Goal: Find contact information: Find contact information

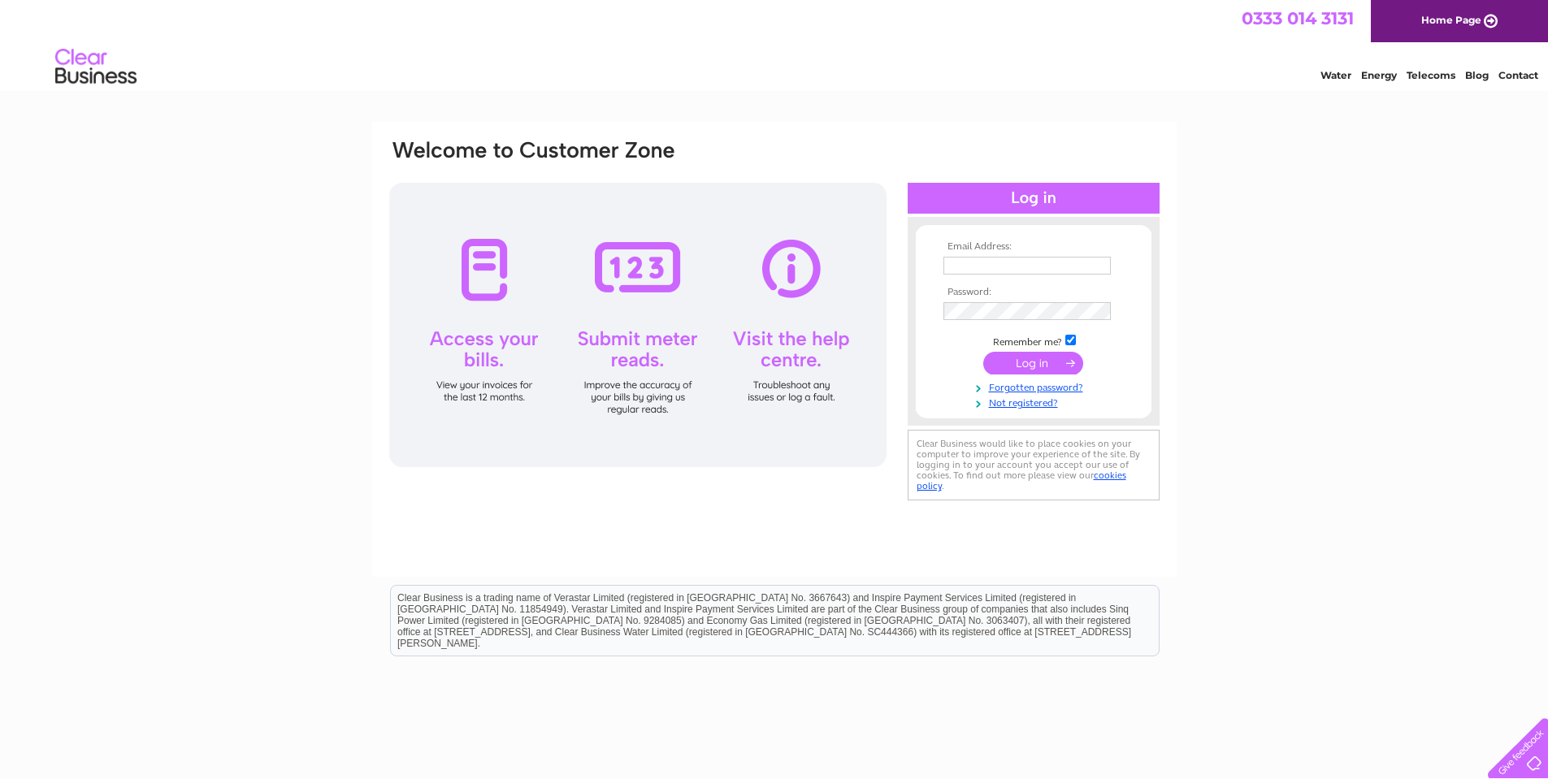
click at [1021, 274] on input "text" at bounding box center [1027, 266] width 167 height 18
click at [1246, 439] on div "Email Address: Password:" at bounding box center [774, 488] width 1548 height 733
click at [950, 260] on input "text" at bounding box center [1027, 266] width 167 height 18
drag, startPoint x: 1024, startPoint y: 249, endPoint x: 1011, endPoint y: 268, distance: 23.4
click at [1018, 254] on tbody "Email Address: Password: Remember me? Forgotten password?" at bounding box center [1033, 325] width 189 height 168
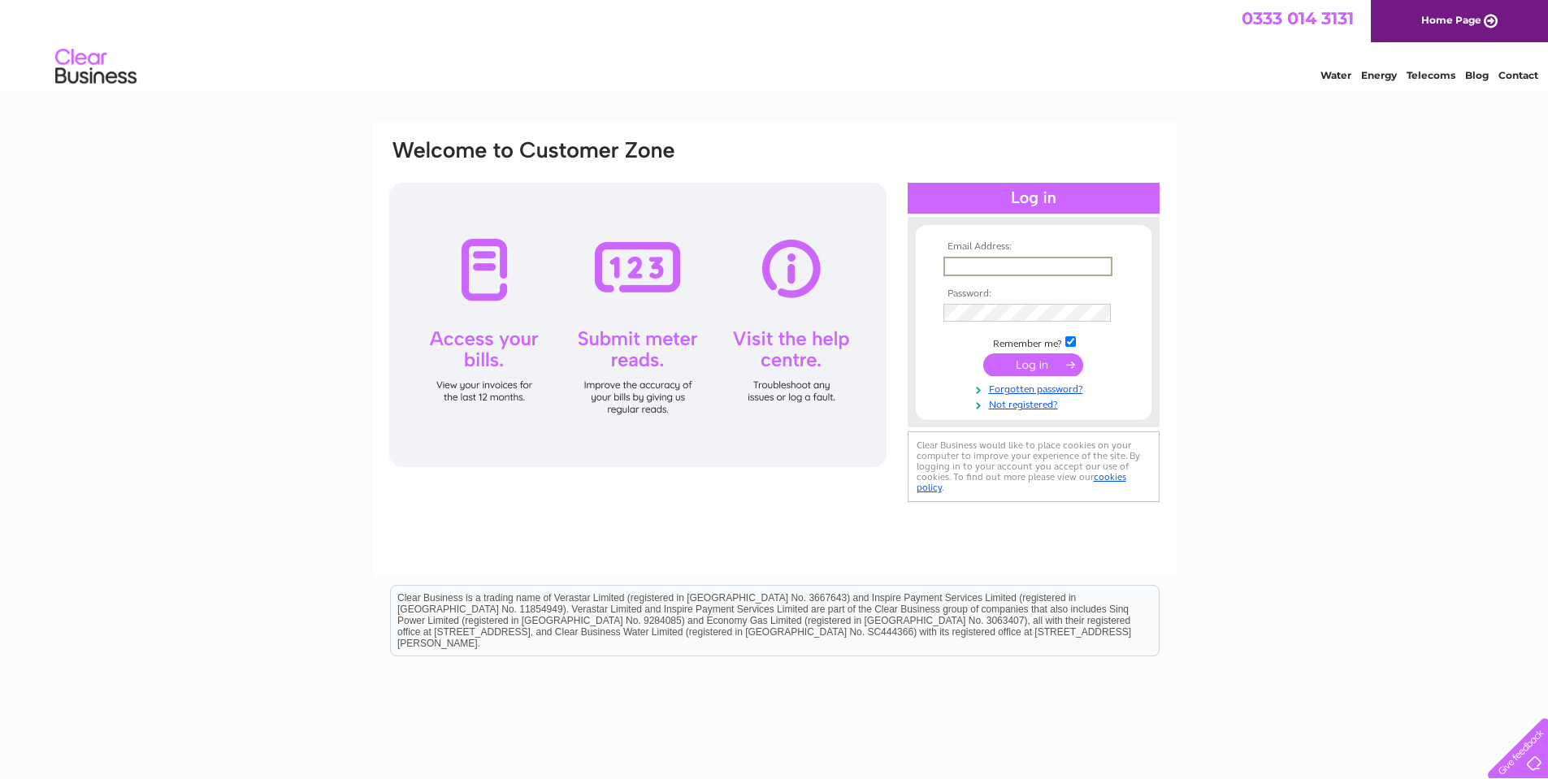
click at [1011, 268] on input "text" at bounding box center [1028, 267] width 169 height 20
paste input "accountspayable@carryliftgroup.com"
type input "accountspayable@carryliftgroup.com"
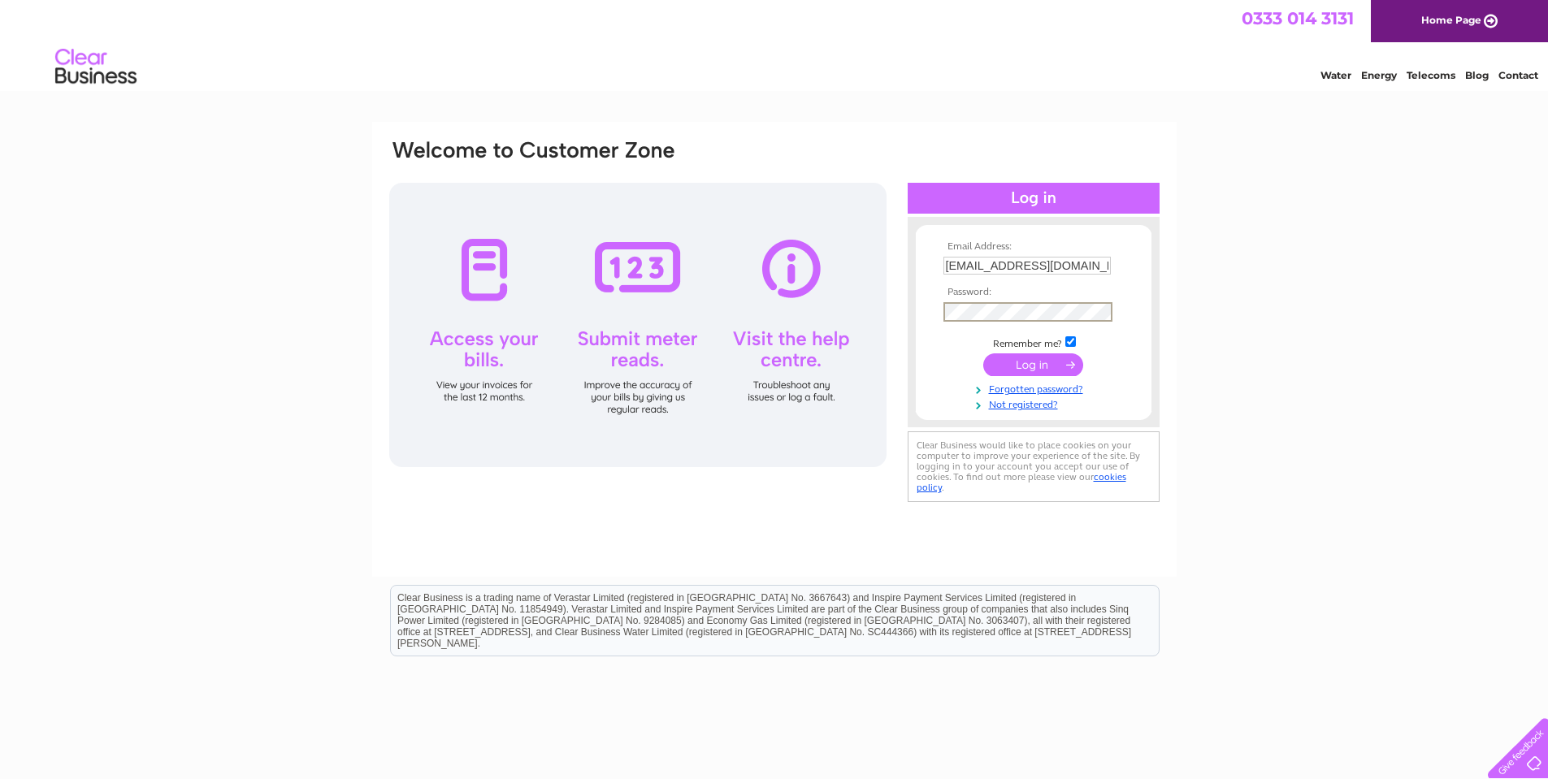
click at [983, 354] on input "submit" at bounding box center [1033, 365] width 100 height 23
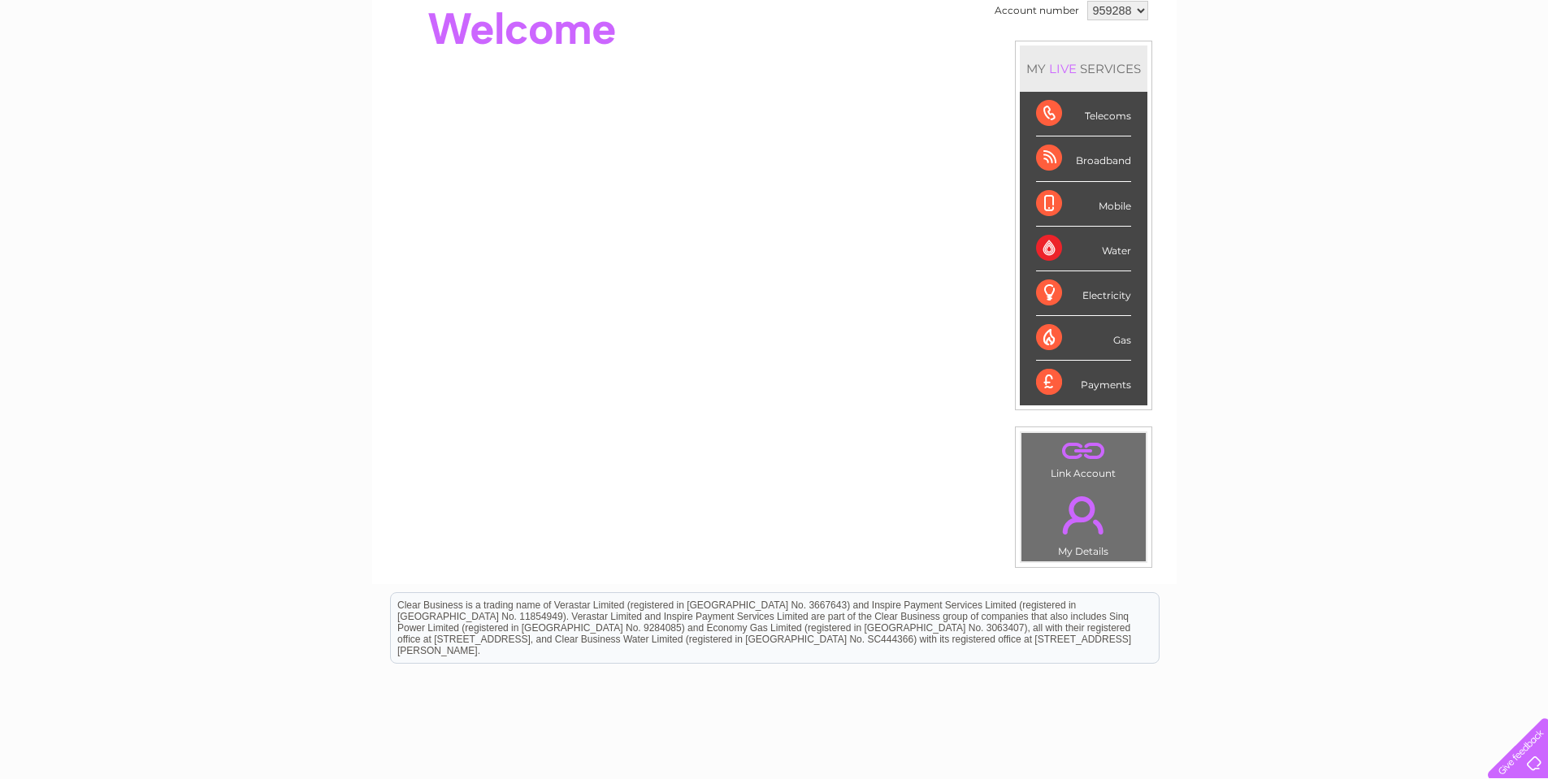
scroll to position [260, 0]
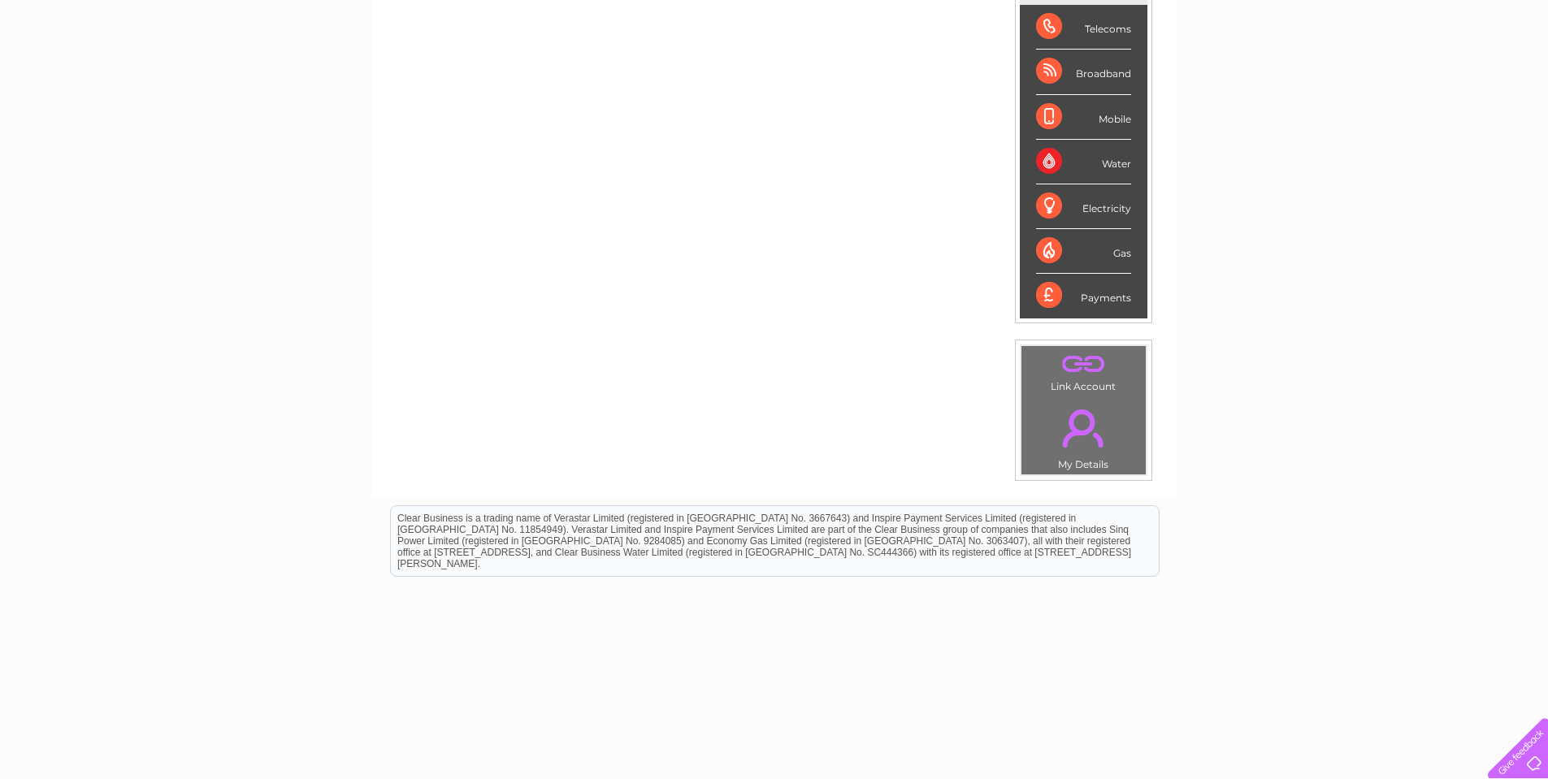
click at [1051, 300] on div "Payments" at bounding box center [1083, 296] width 95 height 44
click at [1103, 300] on div "Payments" at bounding box center [1083, 296] width 95 height 44
click at [1065, 300] on div "Payments" at bounding box center [1083, 296] width 95 height 44
click at [1049, 300] on div "Payments" at bounding box center [1083, 296] width 95 height 44
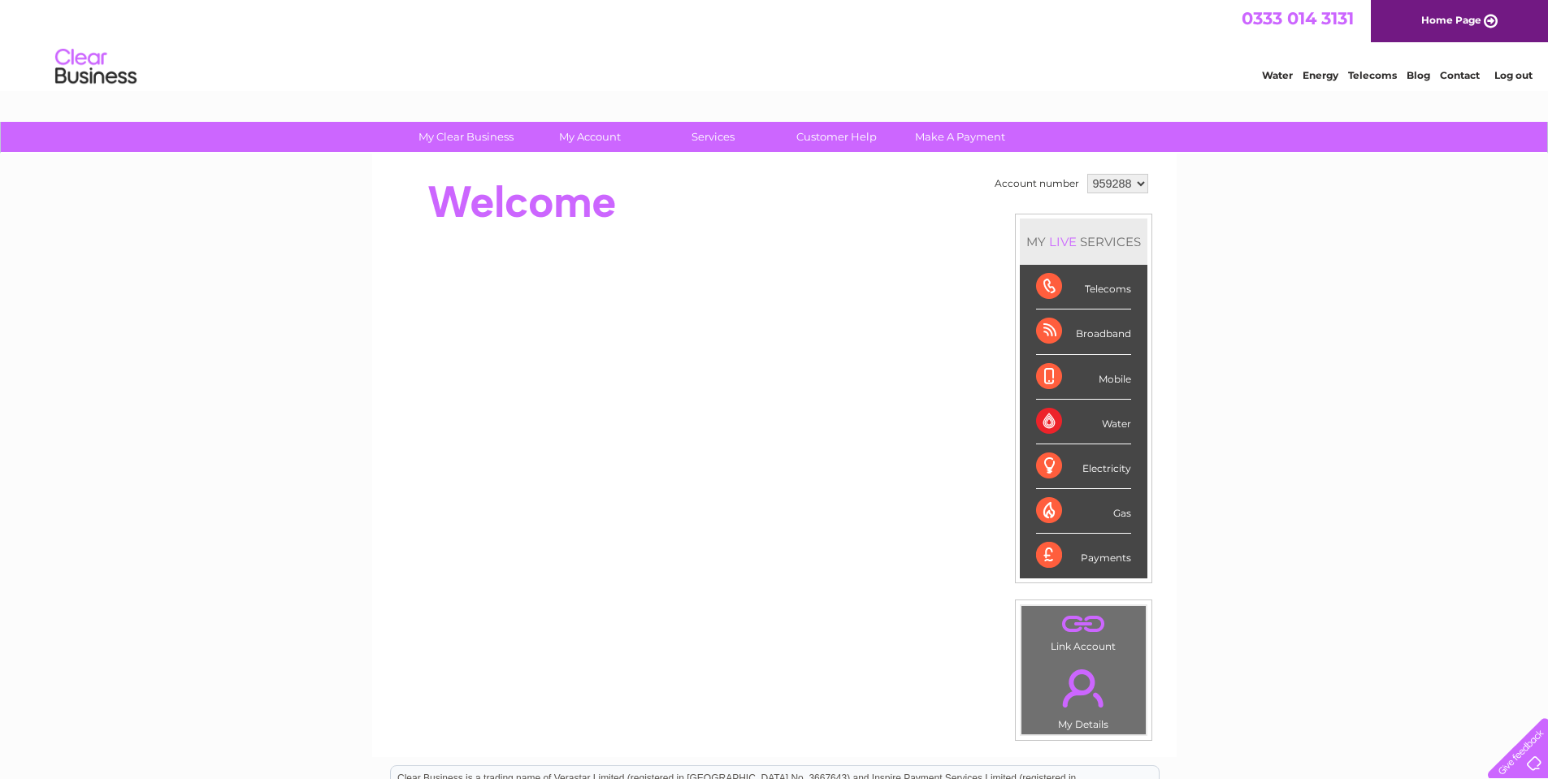
click at [1460, 69] on link "Contact" at bounding box center [1460, 75] width 40 height 12
